Goal: Information Seeking & Learning: Learn about a topic

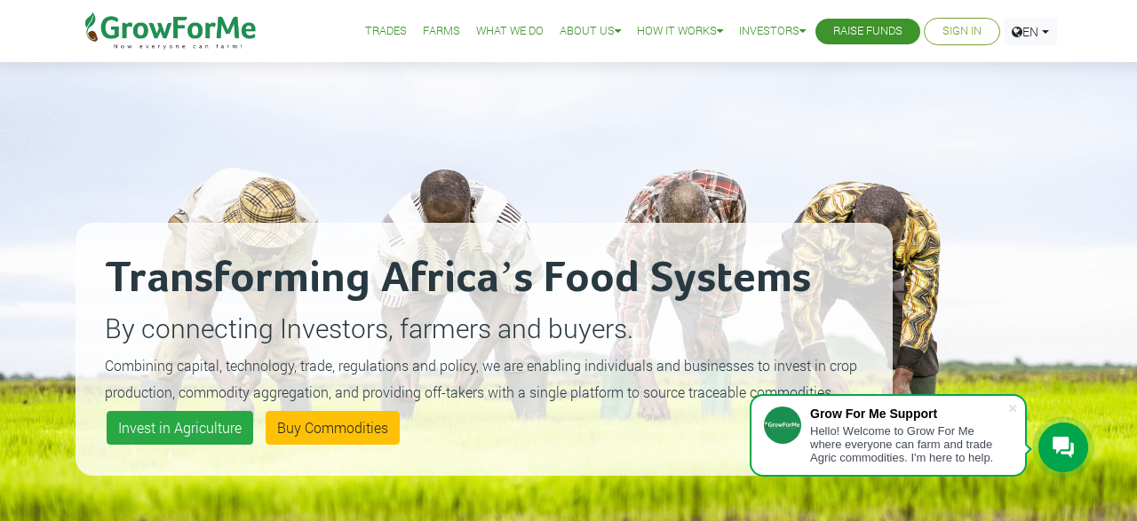
click at [425, 186] on div "Transforming Africa’s Food Systems By connecting Investors, farmers and buyers.…" at bounding box center [484, 349] width 817 height 521
click at [1059, 449] on icon at bounding box center [1063, 447] width 21 height 21
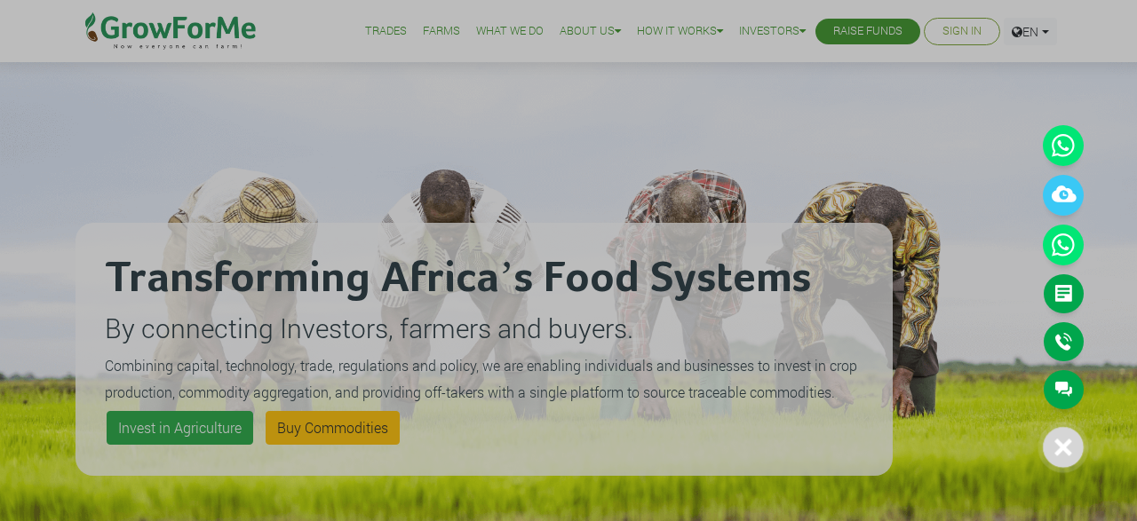
click at [1061, 458] on div at bounding box center [1063, 447] width 41 height 41
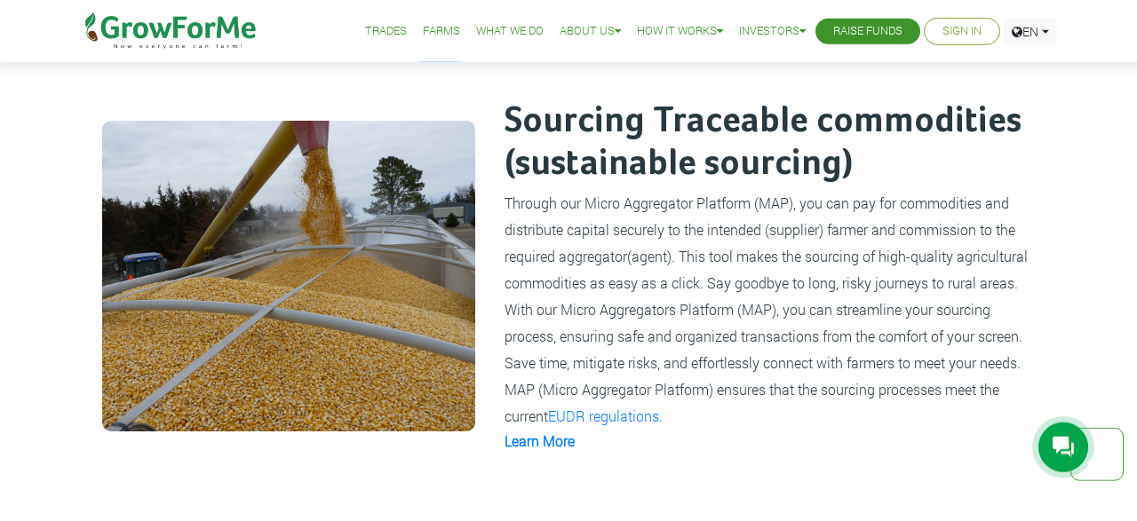
scroll to position [1109, 0]
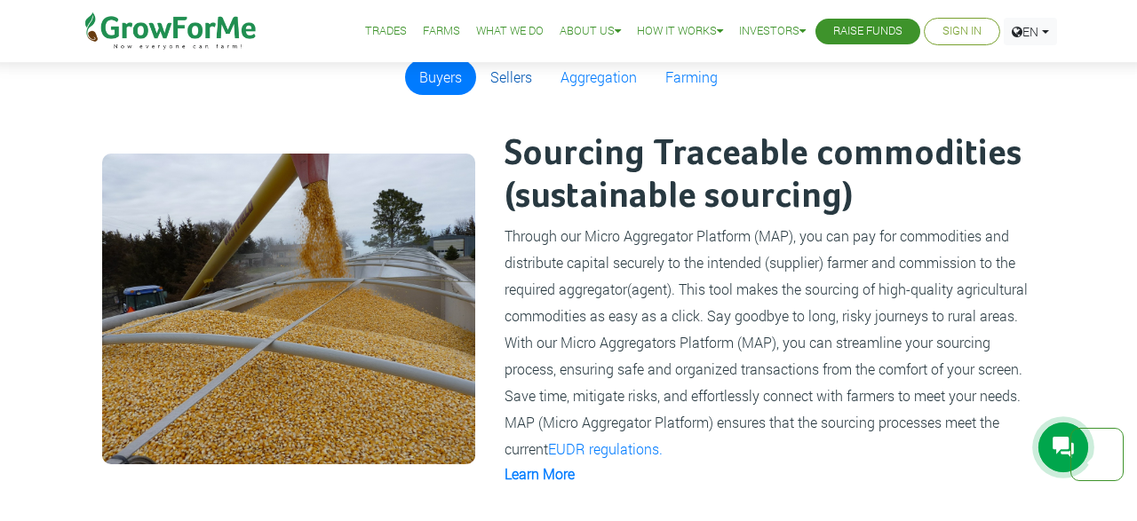
click at [497, 73] on link "Sellers" at bounding box center [511, 78] width 70 height 36
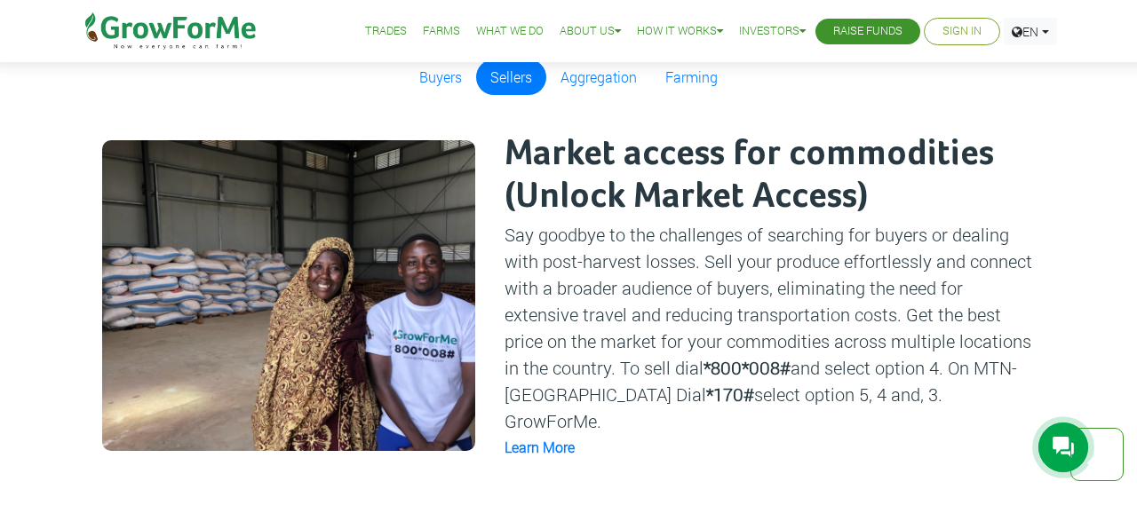
scroll to position [1016, 0]
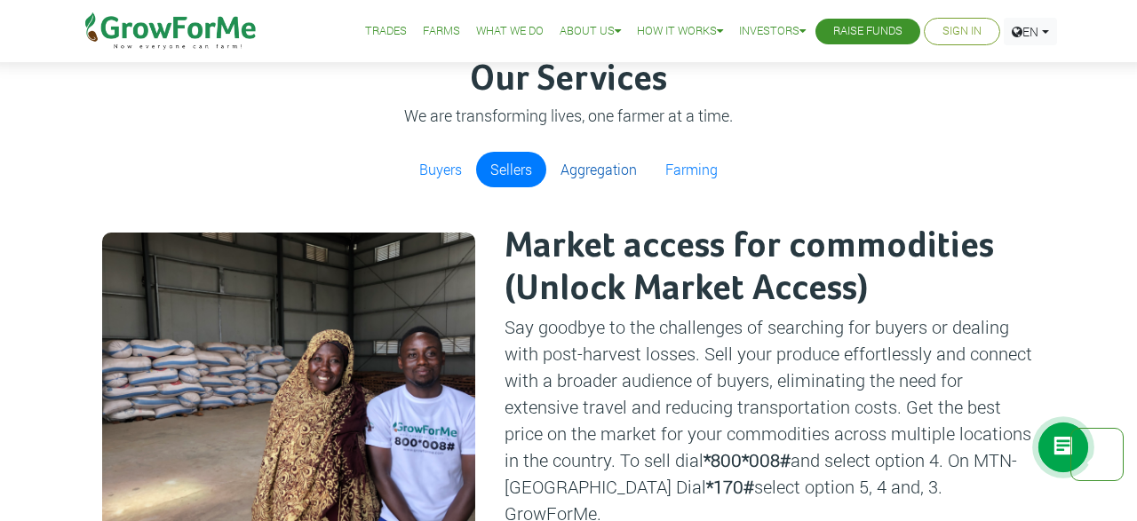
click at [588, 168] on link "Aggregation" at bounding box center [598, 170] width 105 height 36
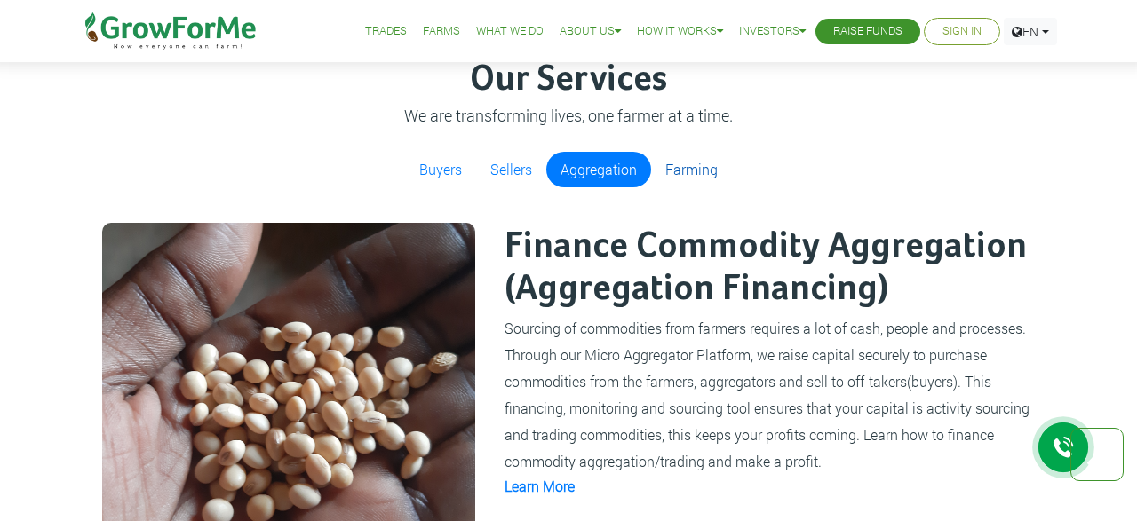
click at [687, 167] on link "Farming" at bounding box center [691, 170] width 81 height 36
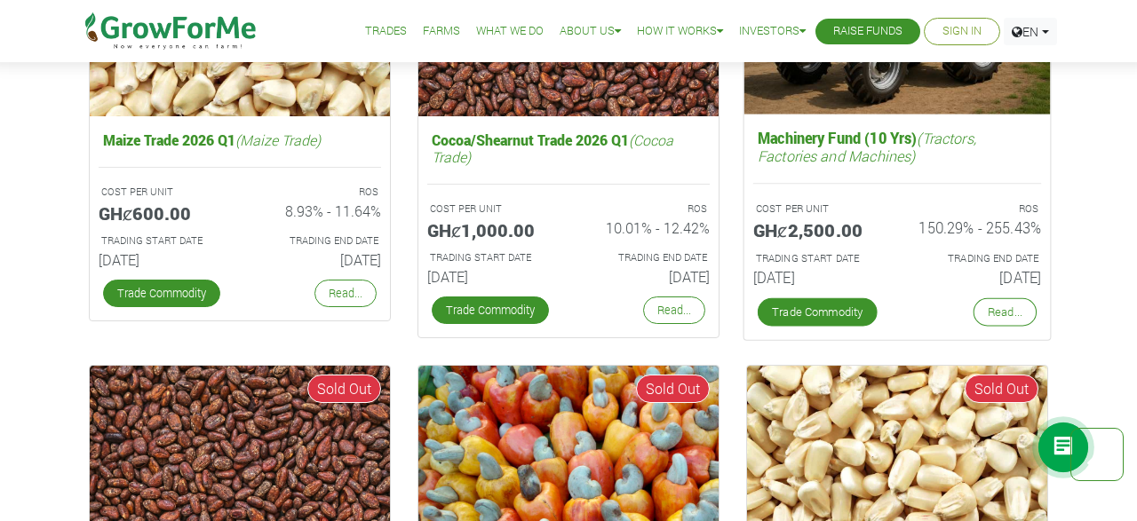
scroll to position [2864, 0]
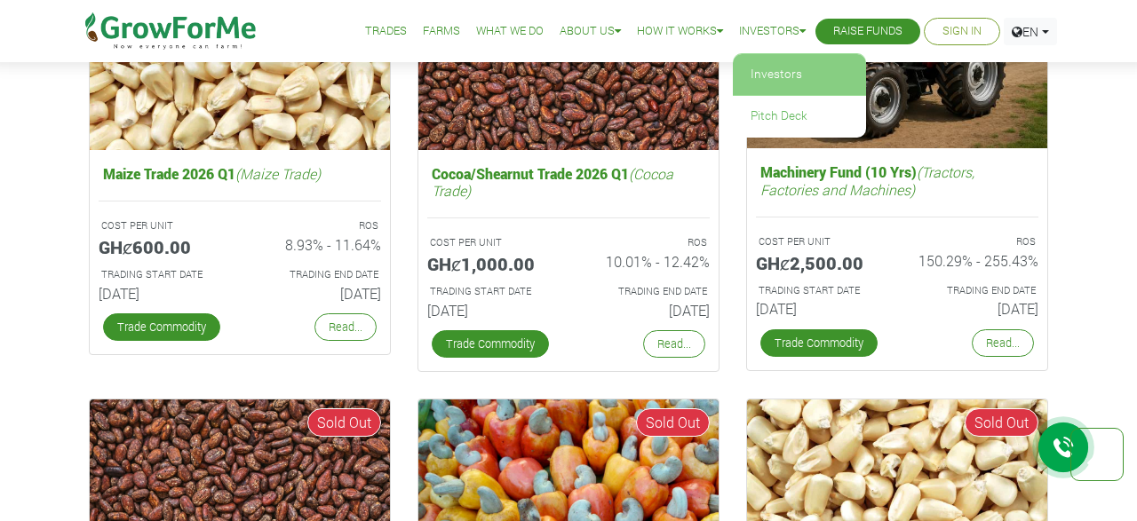
click at [773, 72] on link "Investors" at bounding box center [799, 74] width 133 height 41
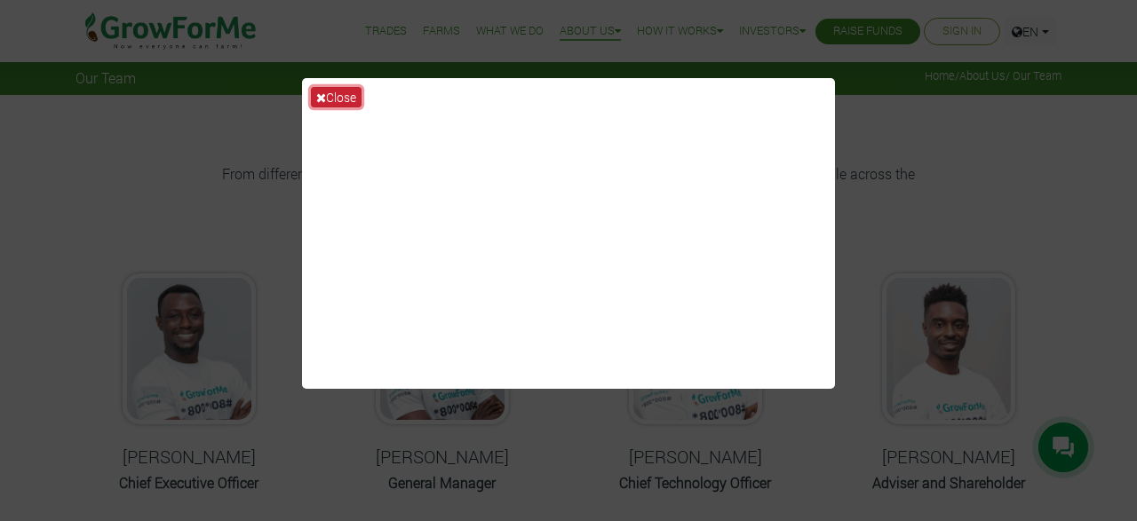
click at [333, 91] on button "Close" at bounding box center [336, 97] width 51 height 20
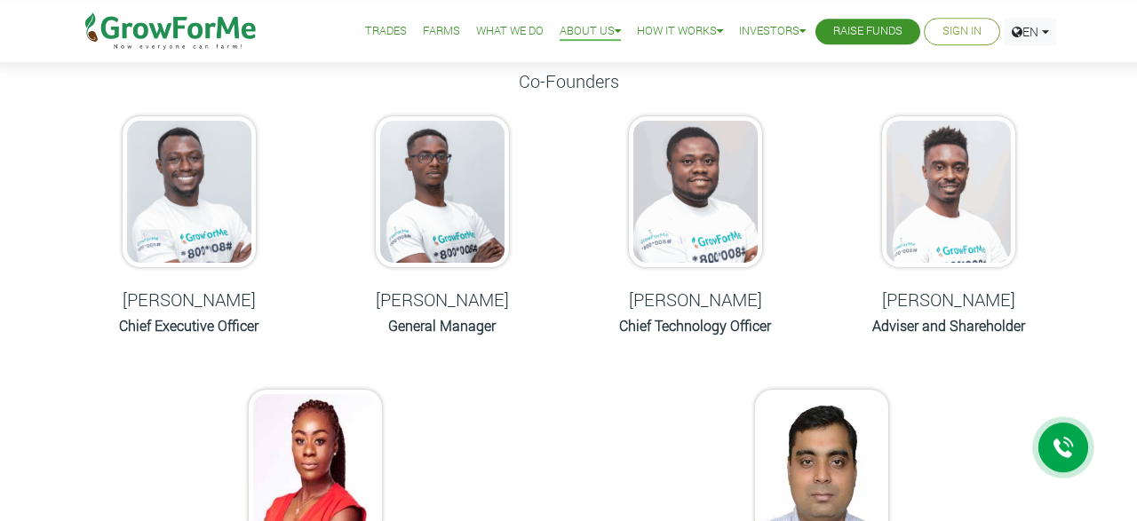
scroll to position [277, 0]
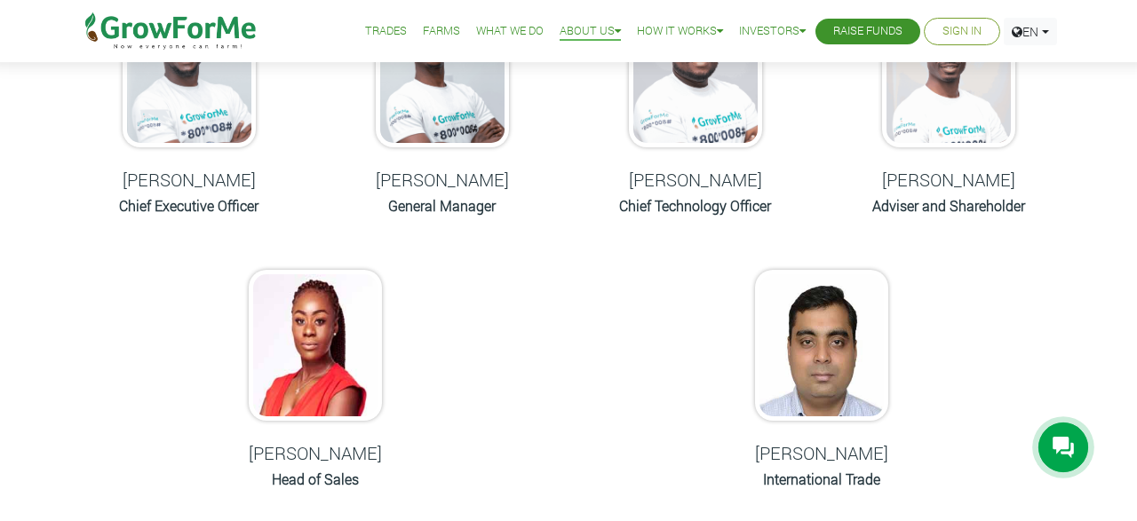
click at [222, 118] on img at bounding box center [189, 71] width 133 height 151
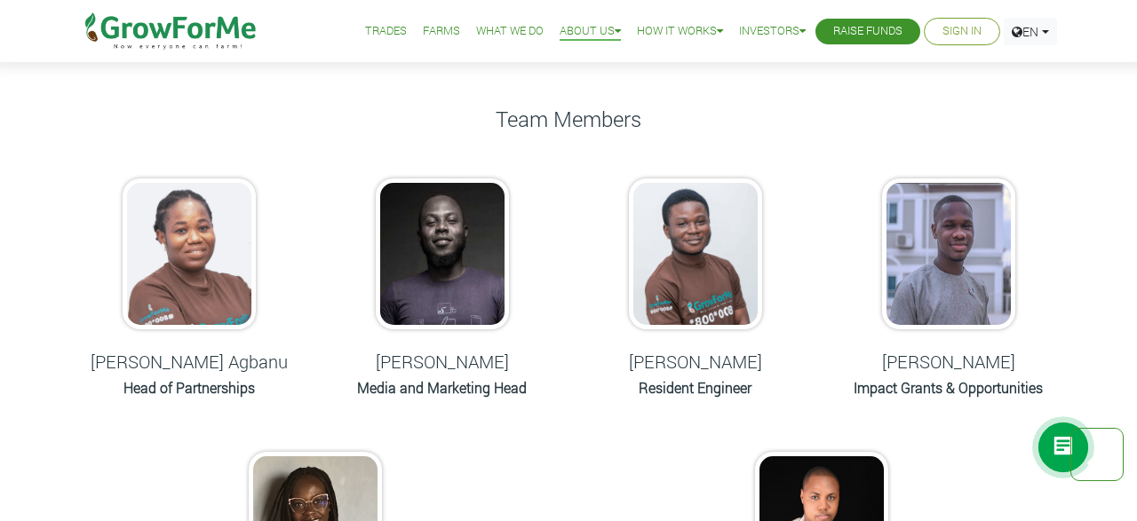
scroll to position [831, 0]
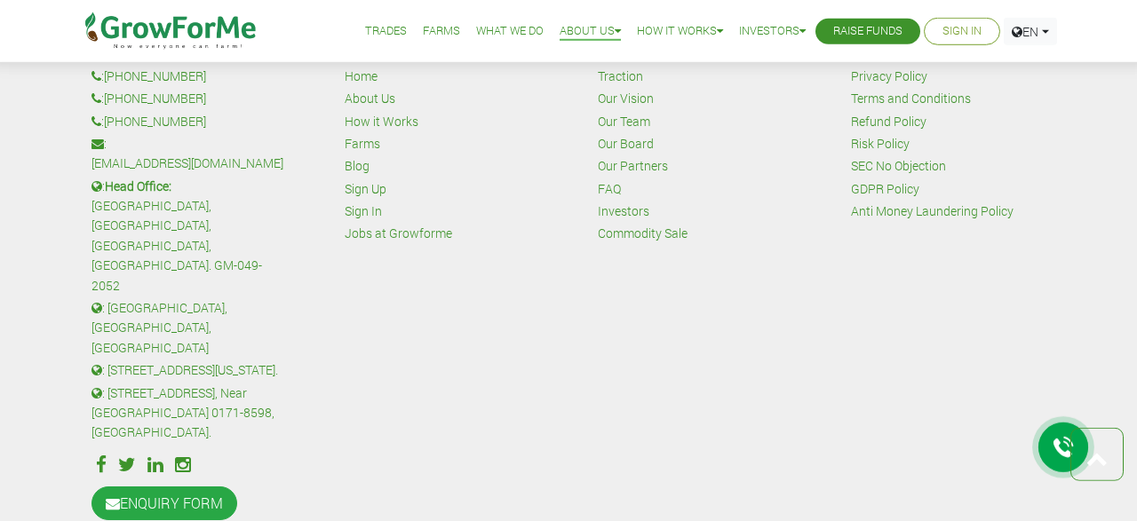
scroll to position [1911, 0]
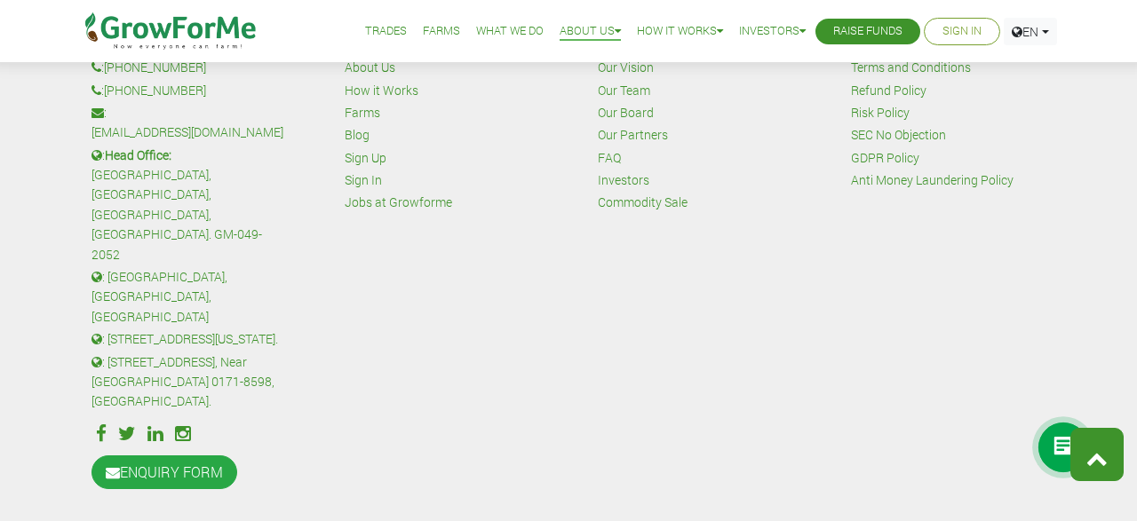
click at [1113, 449] on link at bounding box center [1096, 454] width 53 height 53
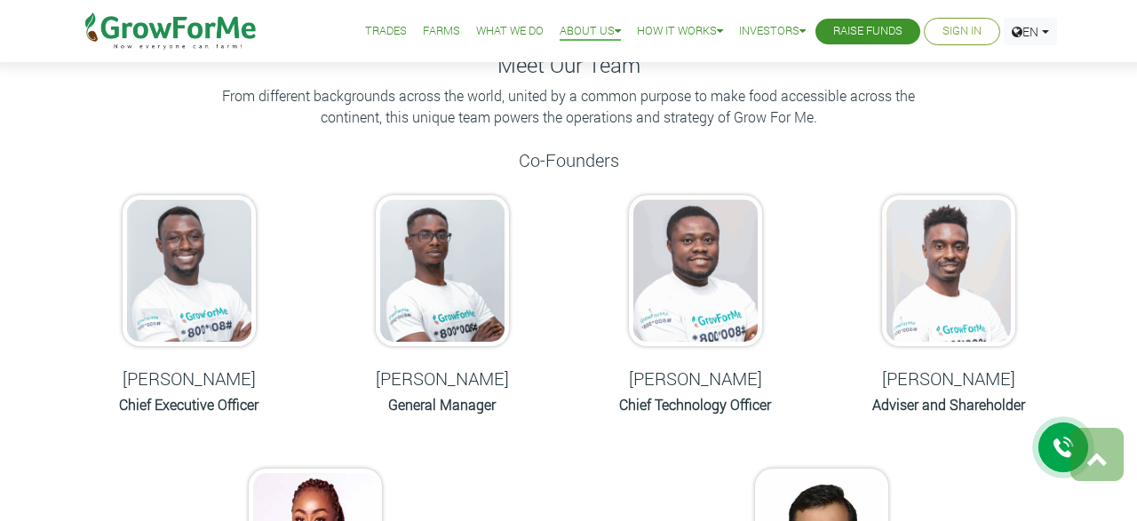
scroll to position [0, 0]
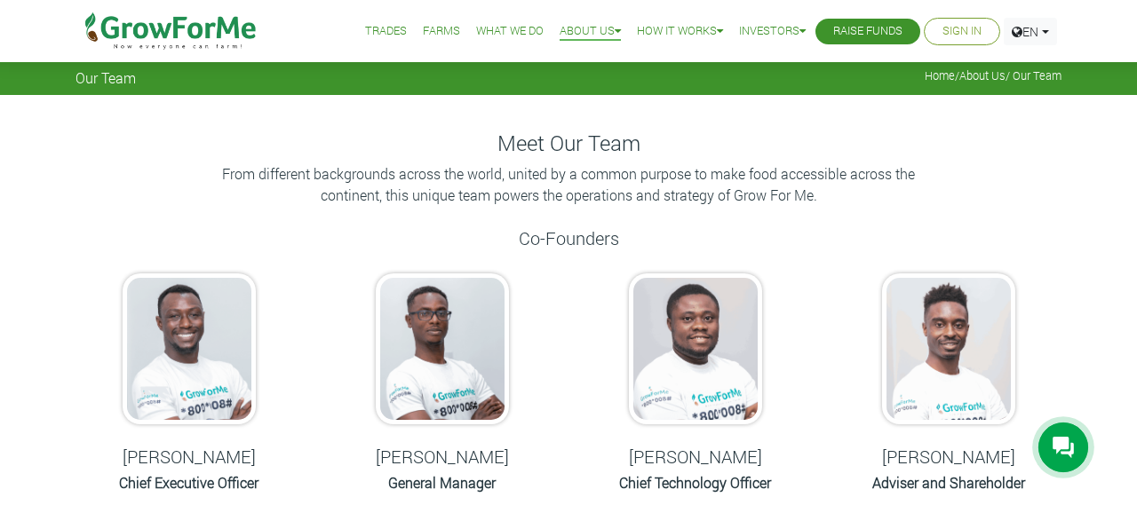
click at [504, 32] on link "What We Do" at bounding box center [510, 31] width 68 height 19
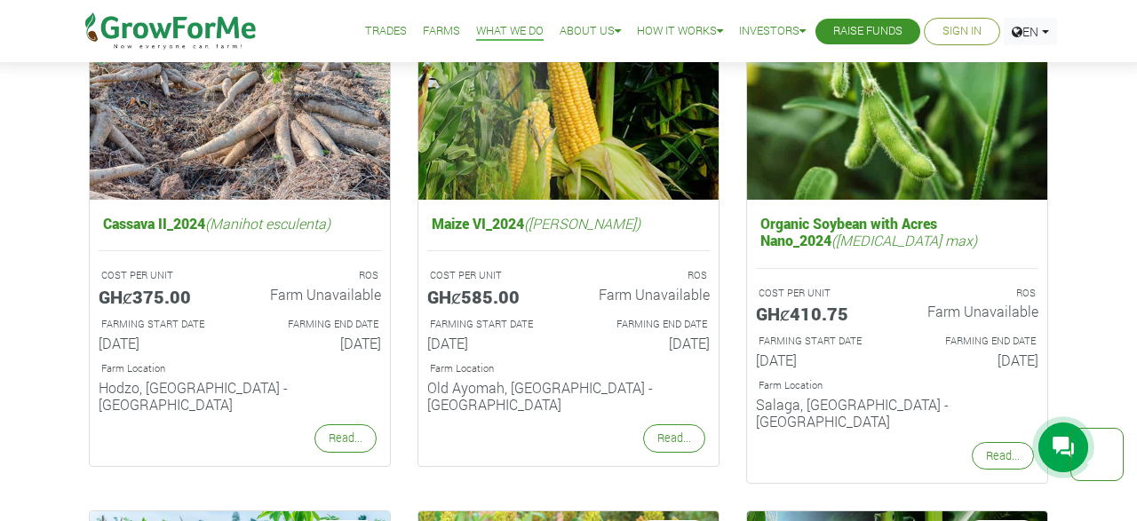
scroll to position [2125, 0]
